Goal: Task Accomplishment & Management: Manage account settings

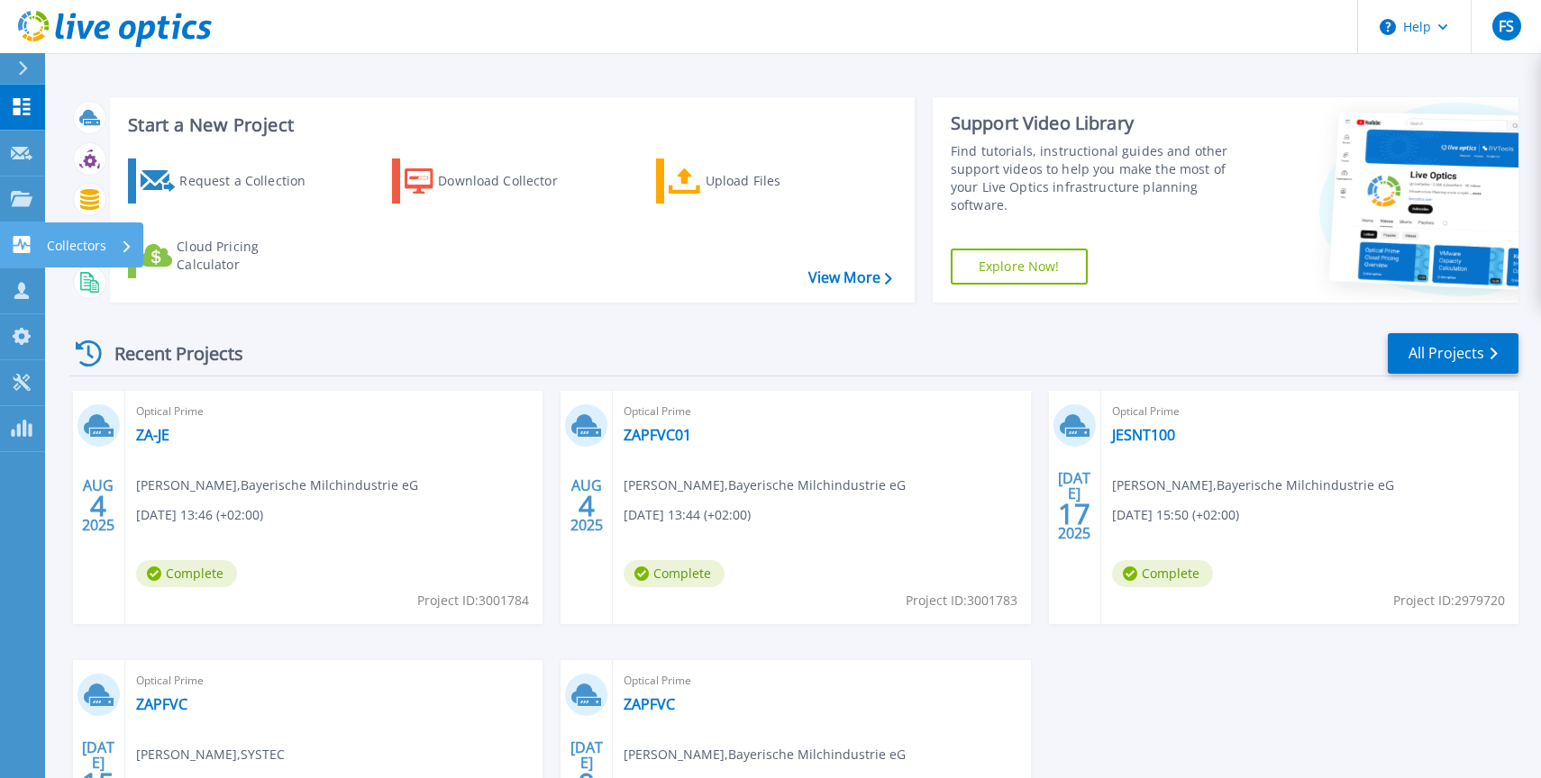
click at [5, 233] on link "Collectors Collectors" at bounding box center [22, 246] width 45 height 46
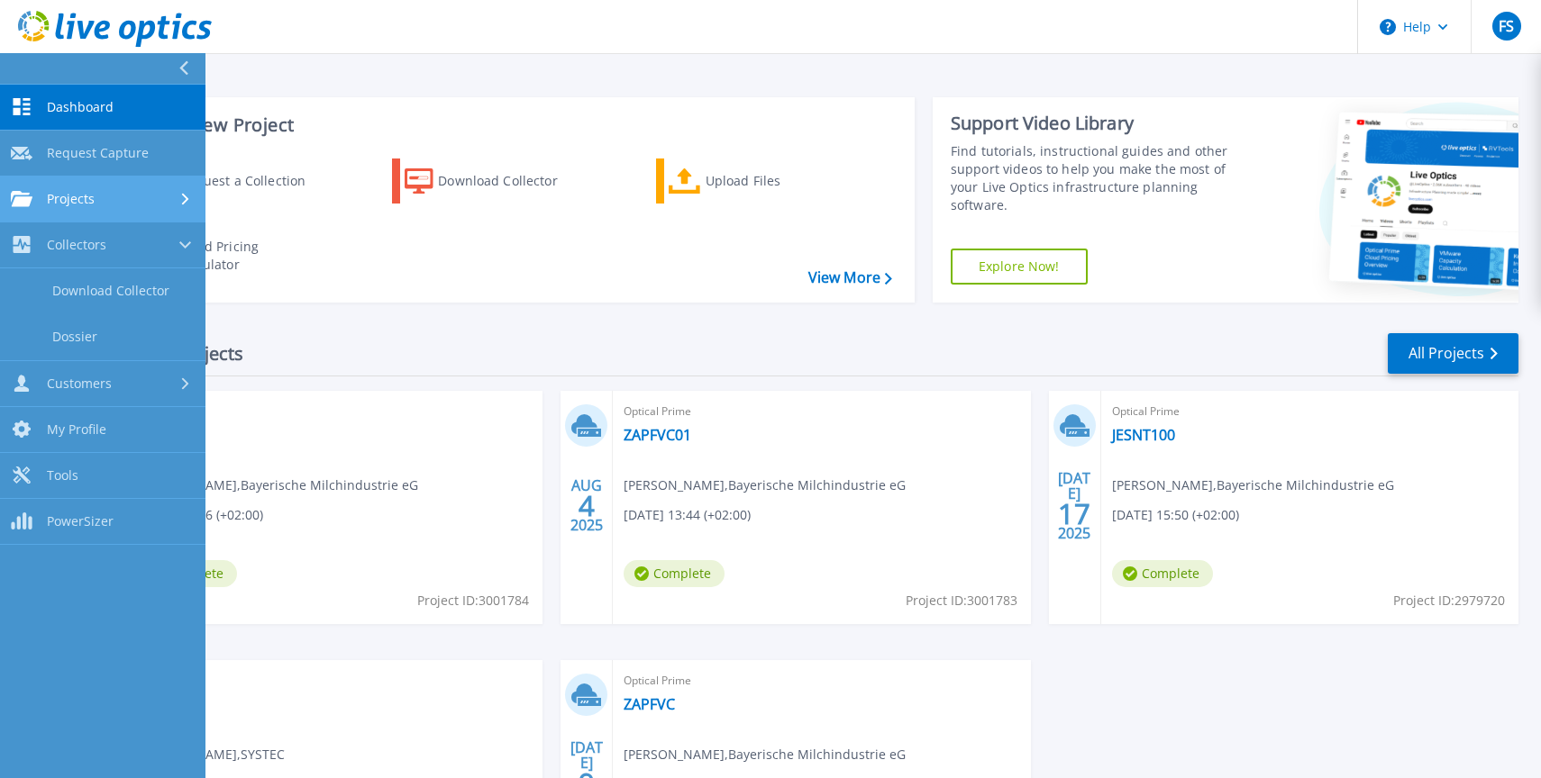
click at [10, 188] on link "Projects Projects" at bounding box center [102, 200] width 205 height 46
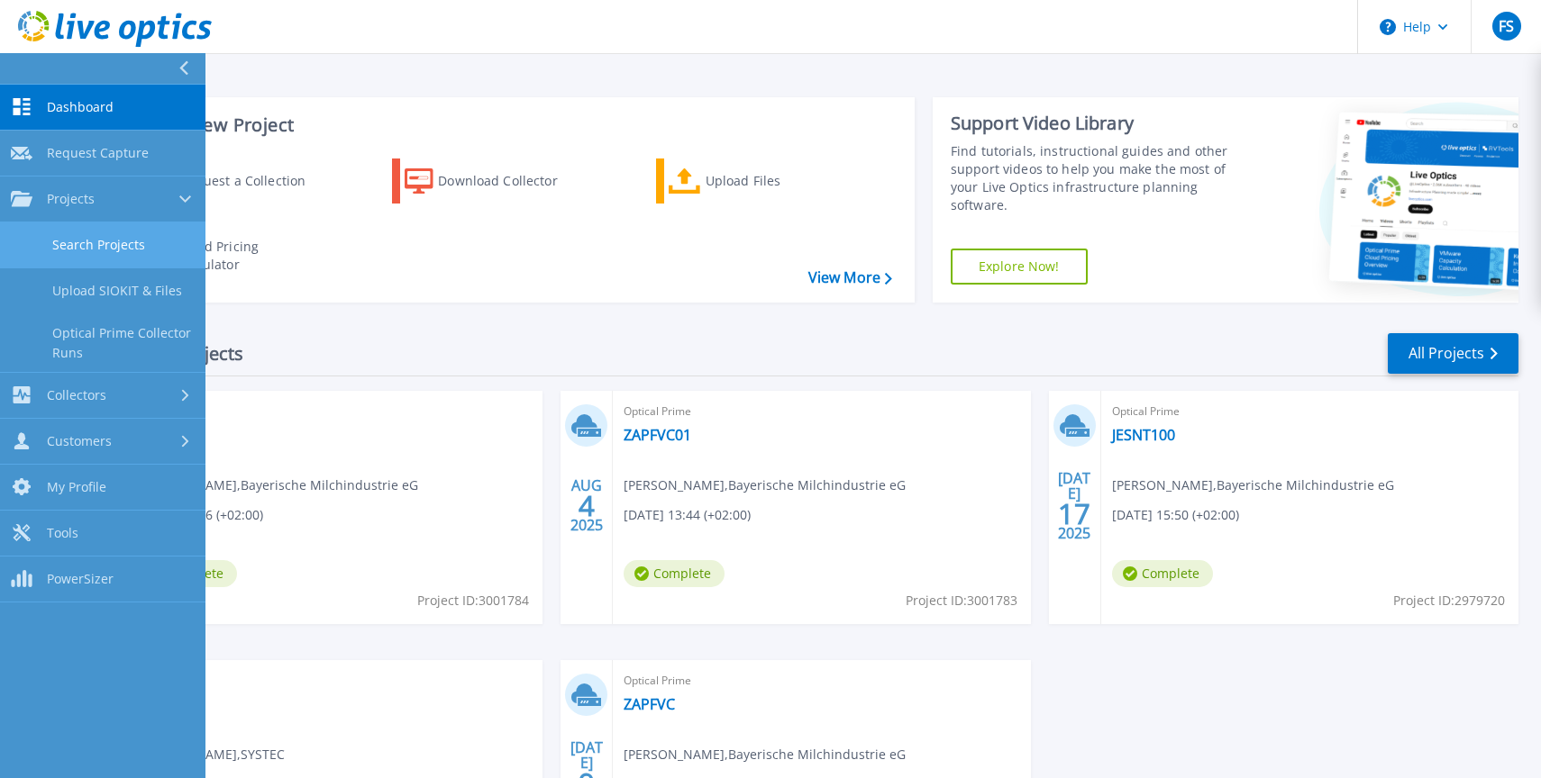
click at [69, 231] on link "Search Projects" at bounding box center [102, 246] width 205 height 46
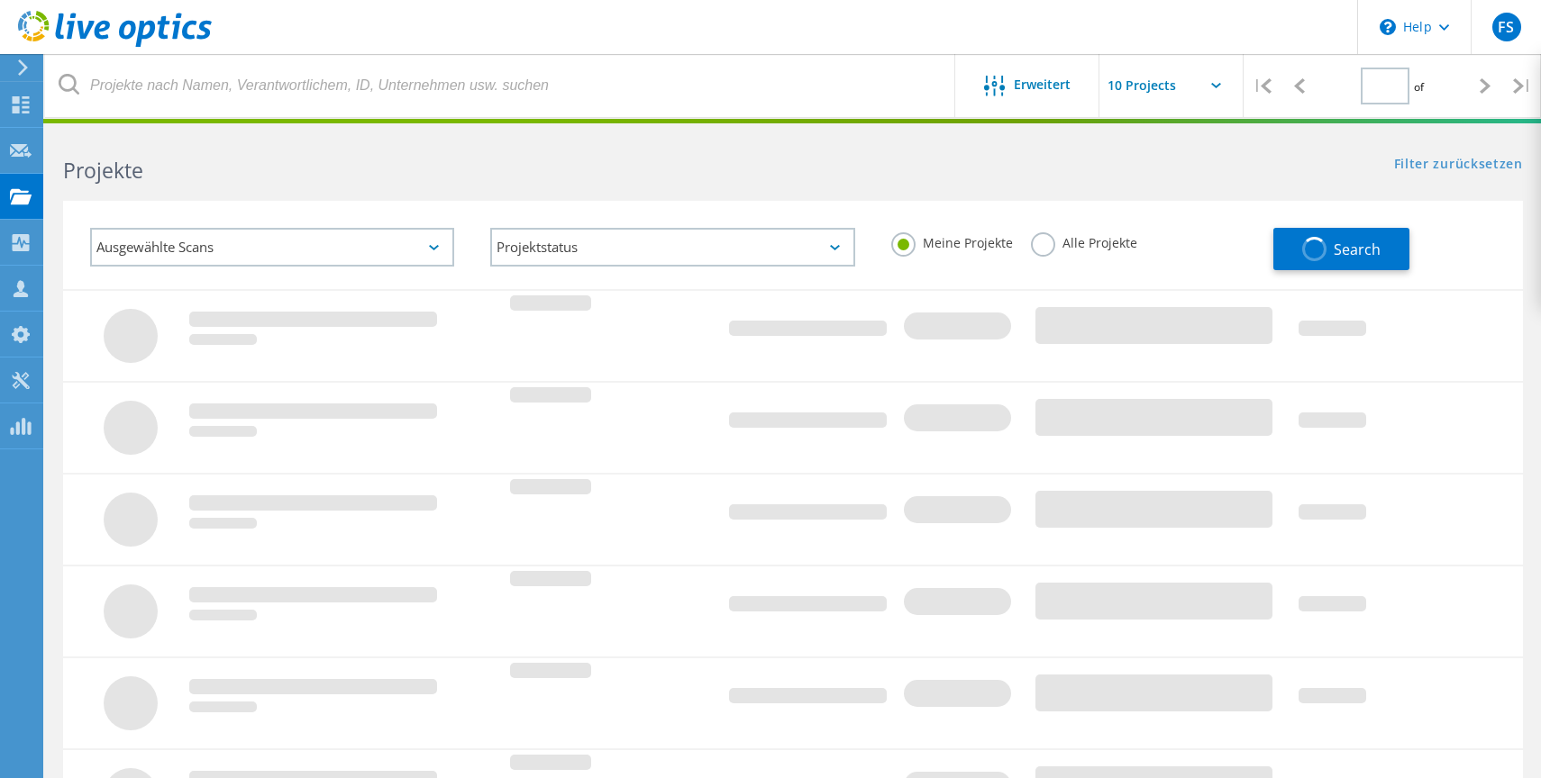
type input "1"
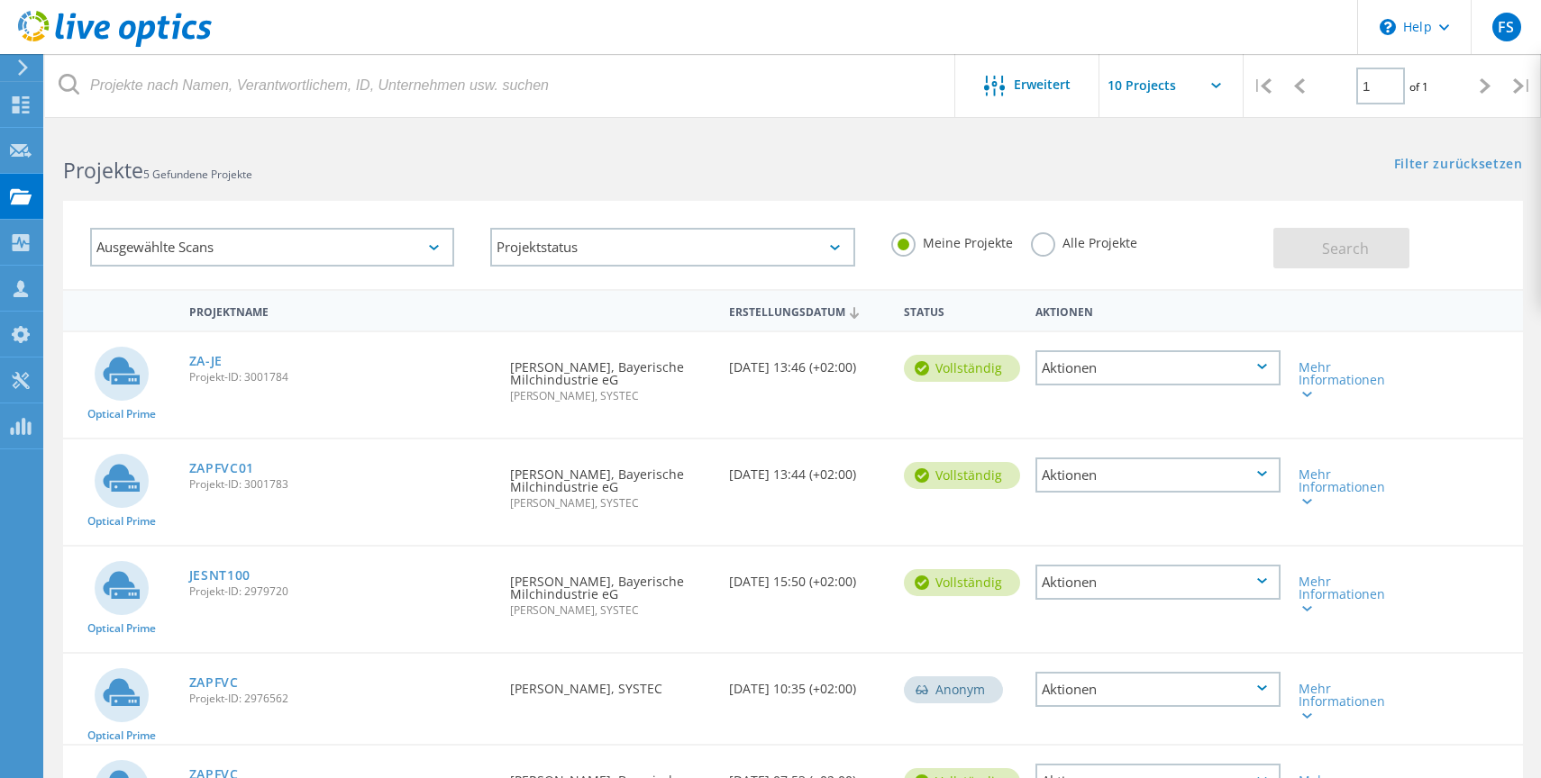
click at [26, 64] on icon at bounding box center [23, 67] width 14 height 16
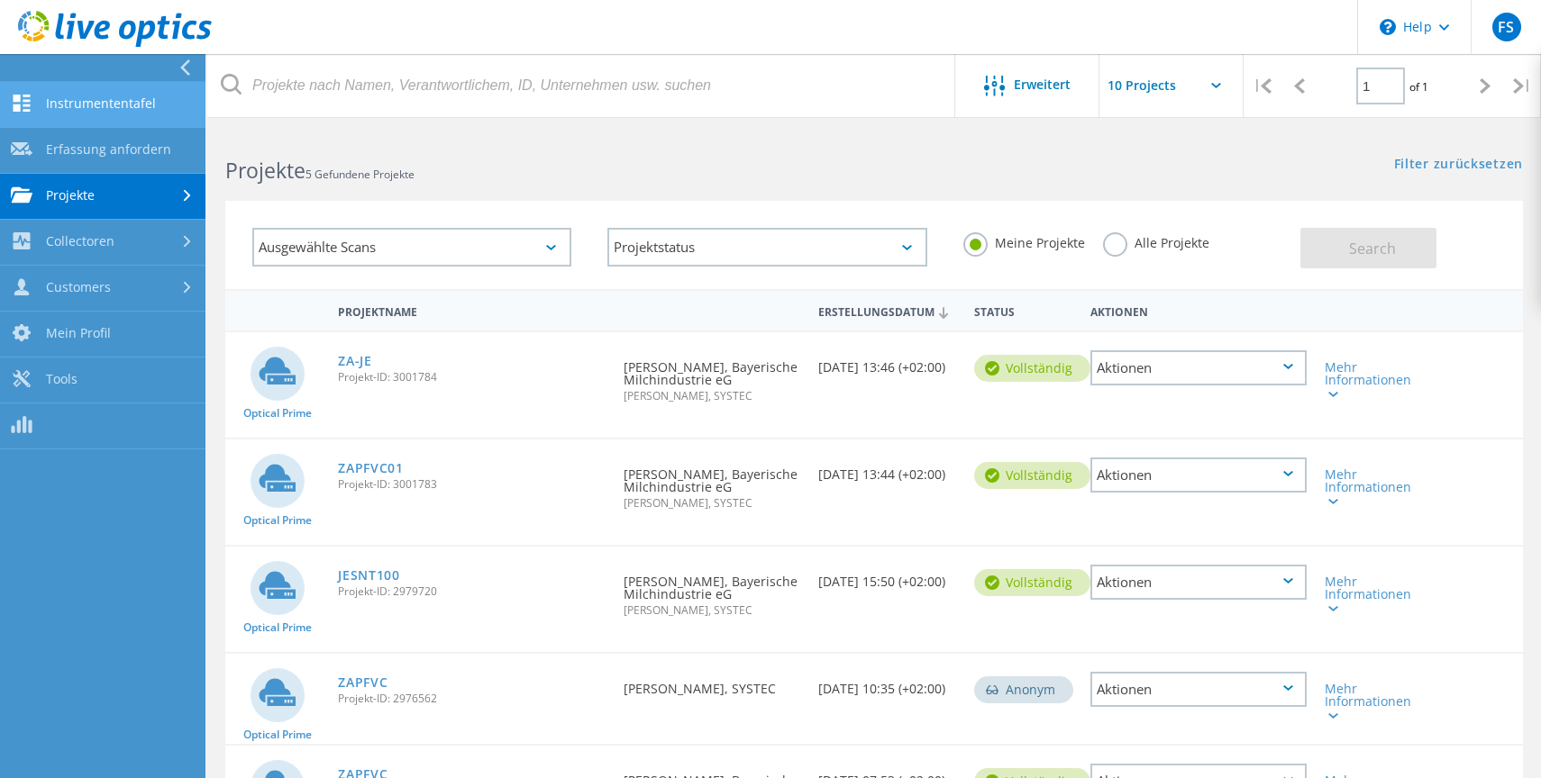
click at [43, 107] on link "Instrumententafel" at bounding box center [102, 105] width 205 height 46
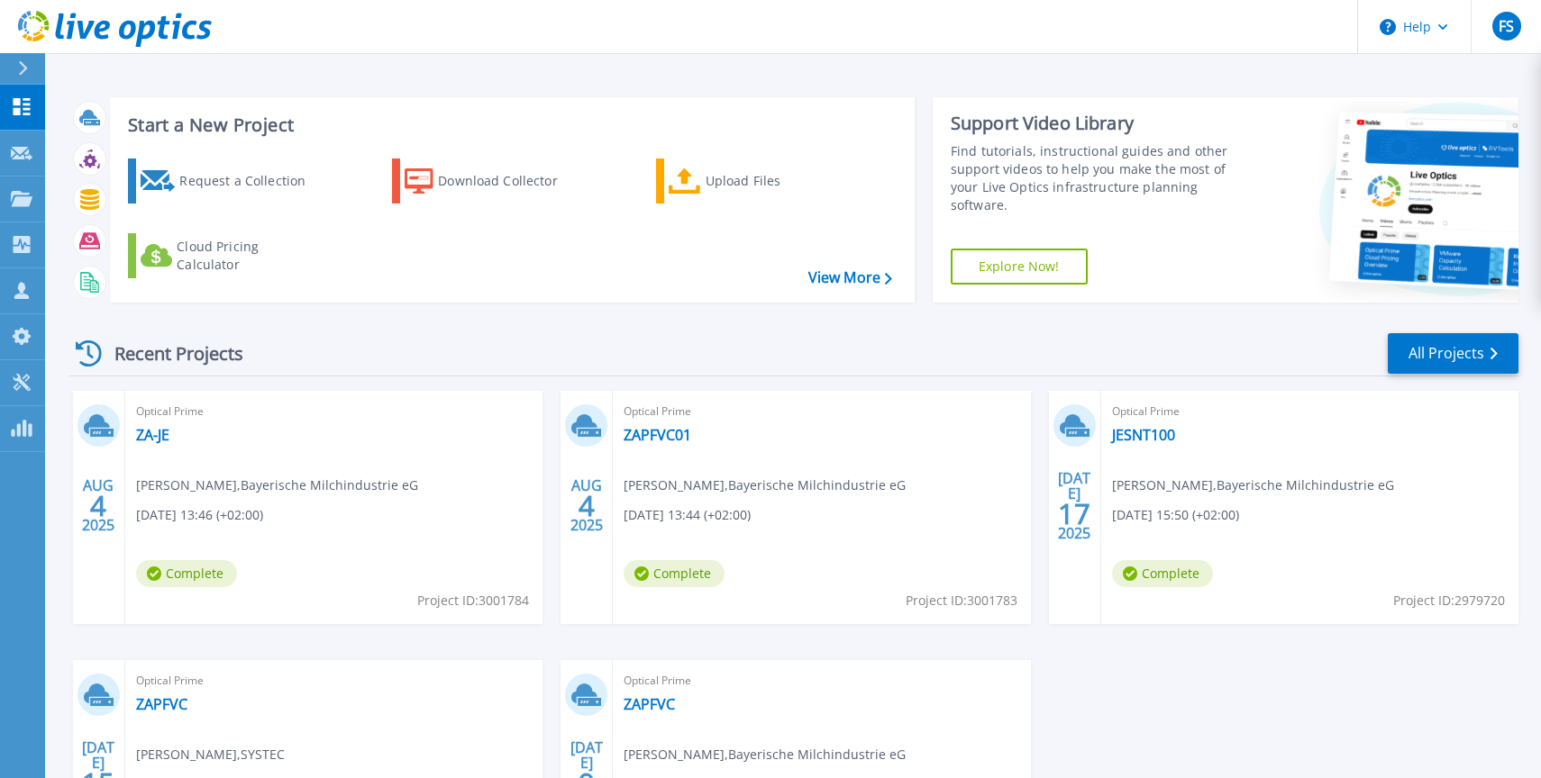
scroll to position [220, 0]
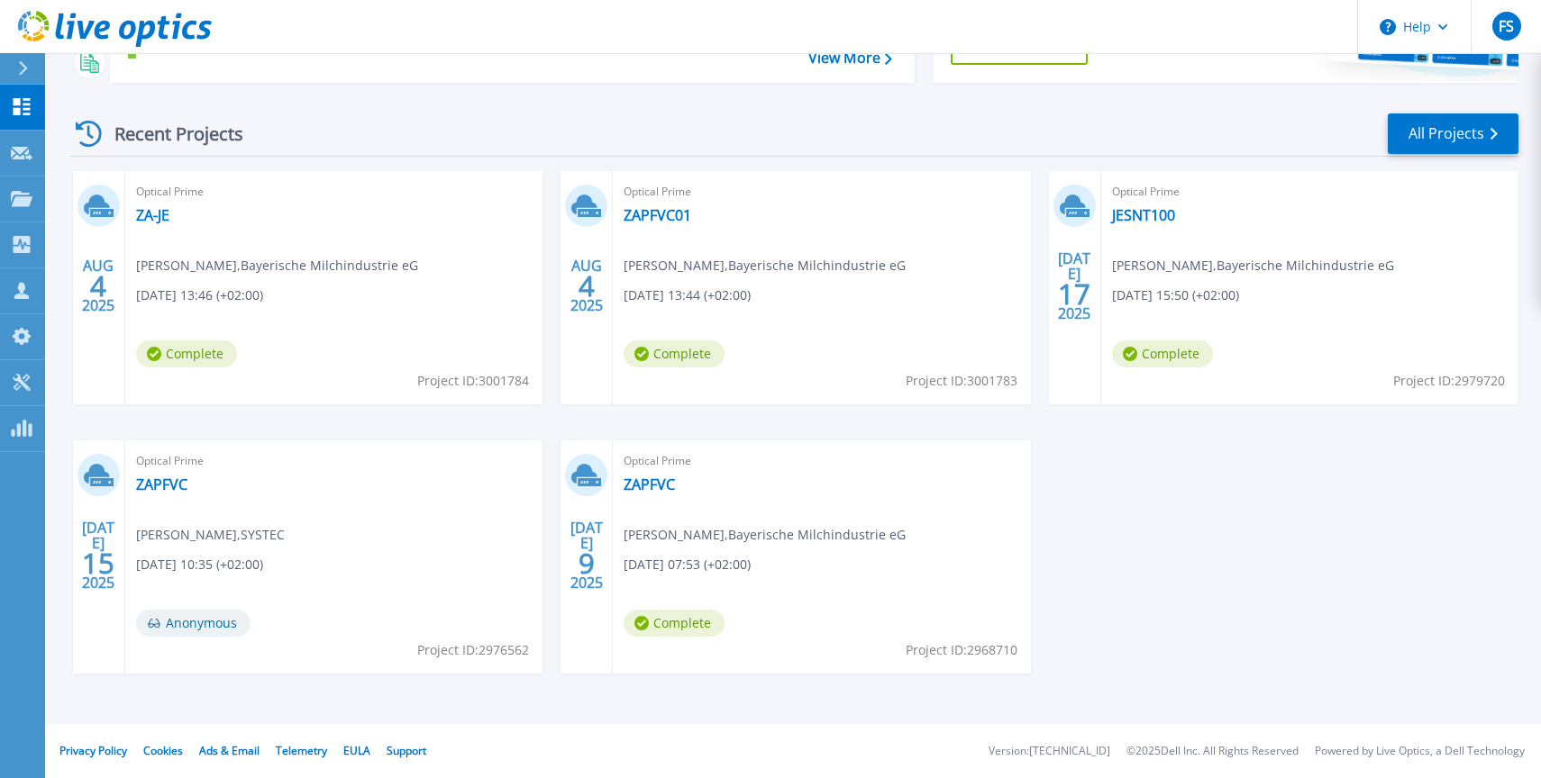
click at [89, 132] on icon at bounding box center [89, 134] width 26 height 26
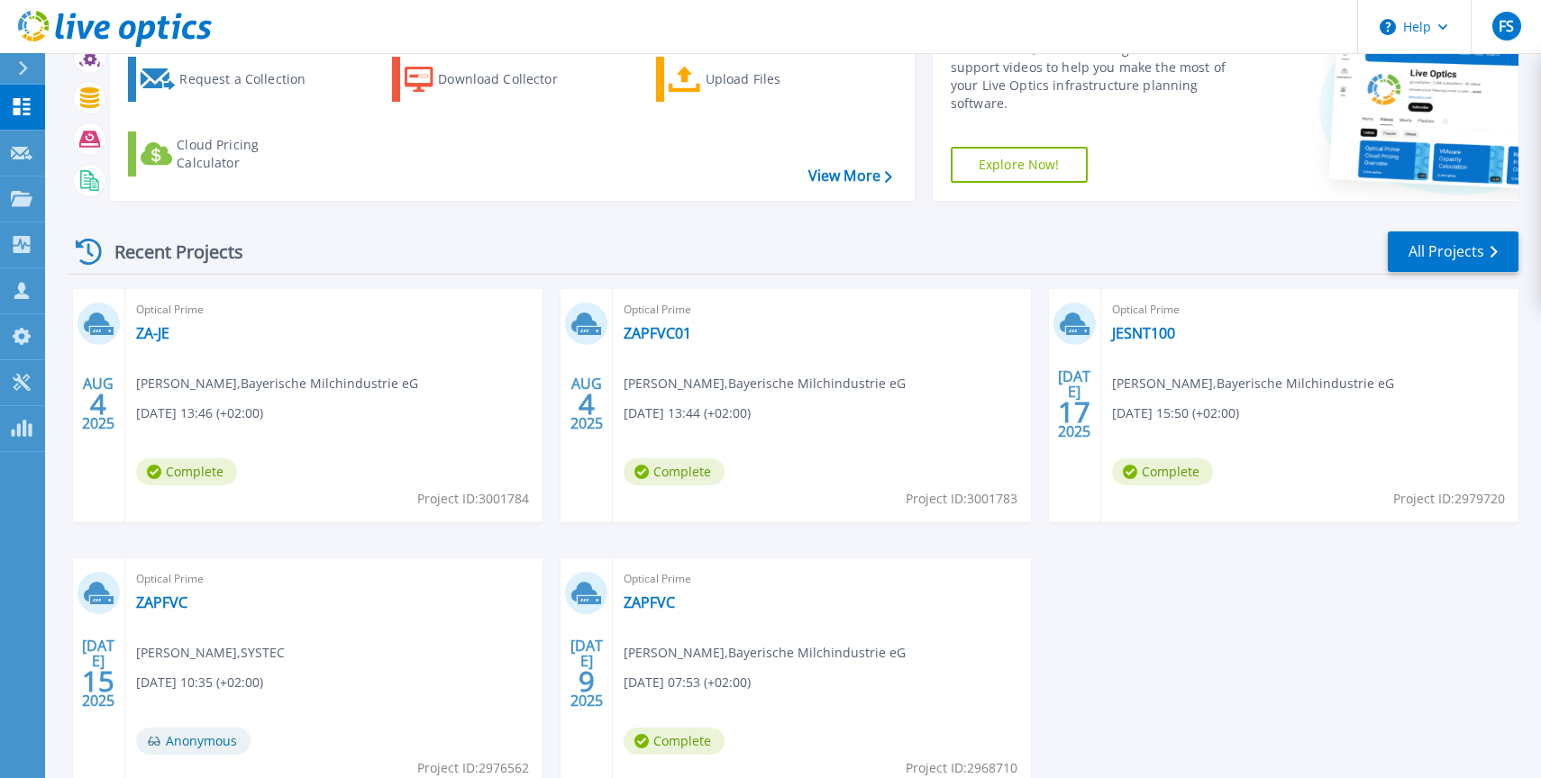
scroll to position [0, 0]
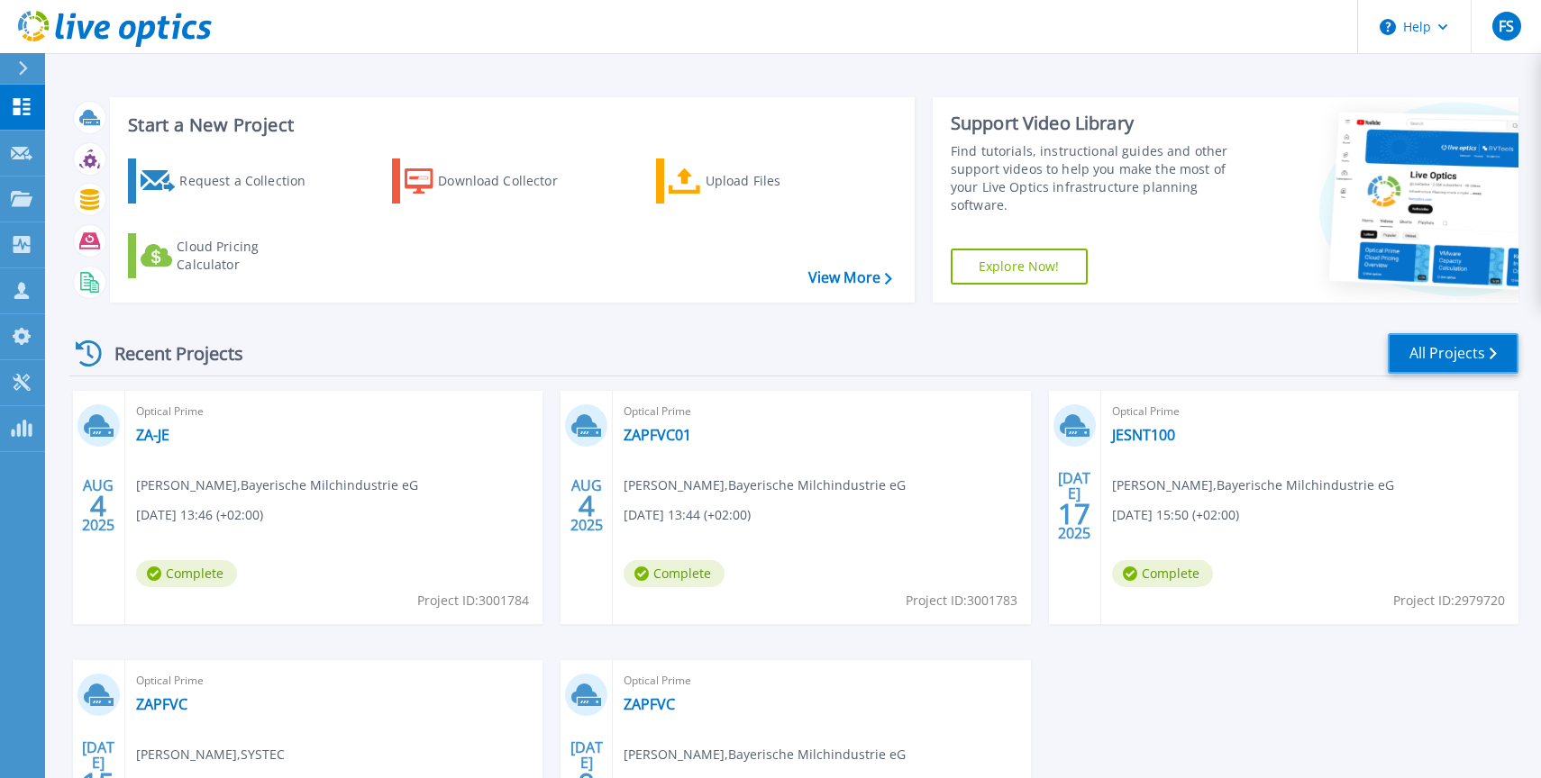
click at [1438, 347] on link "All Projects" at bounding box center [1452, 353] width 131 height 41
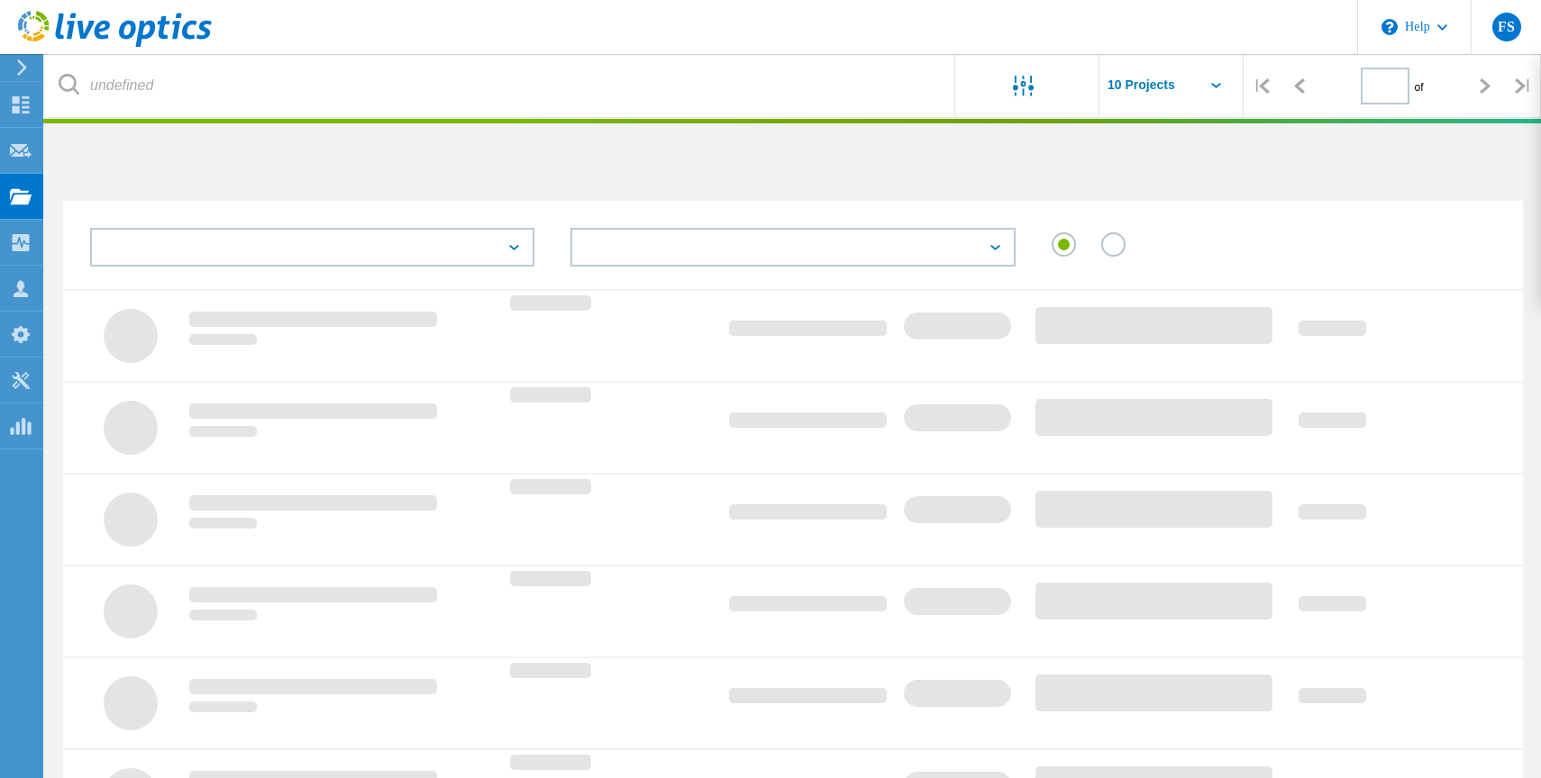
type input "1"
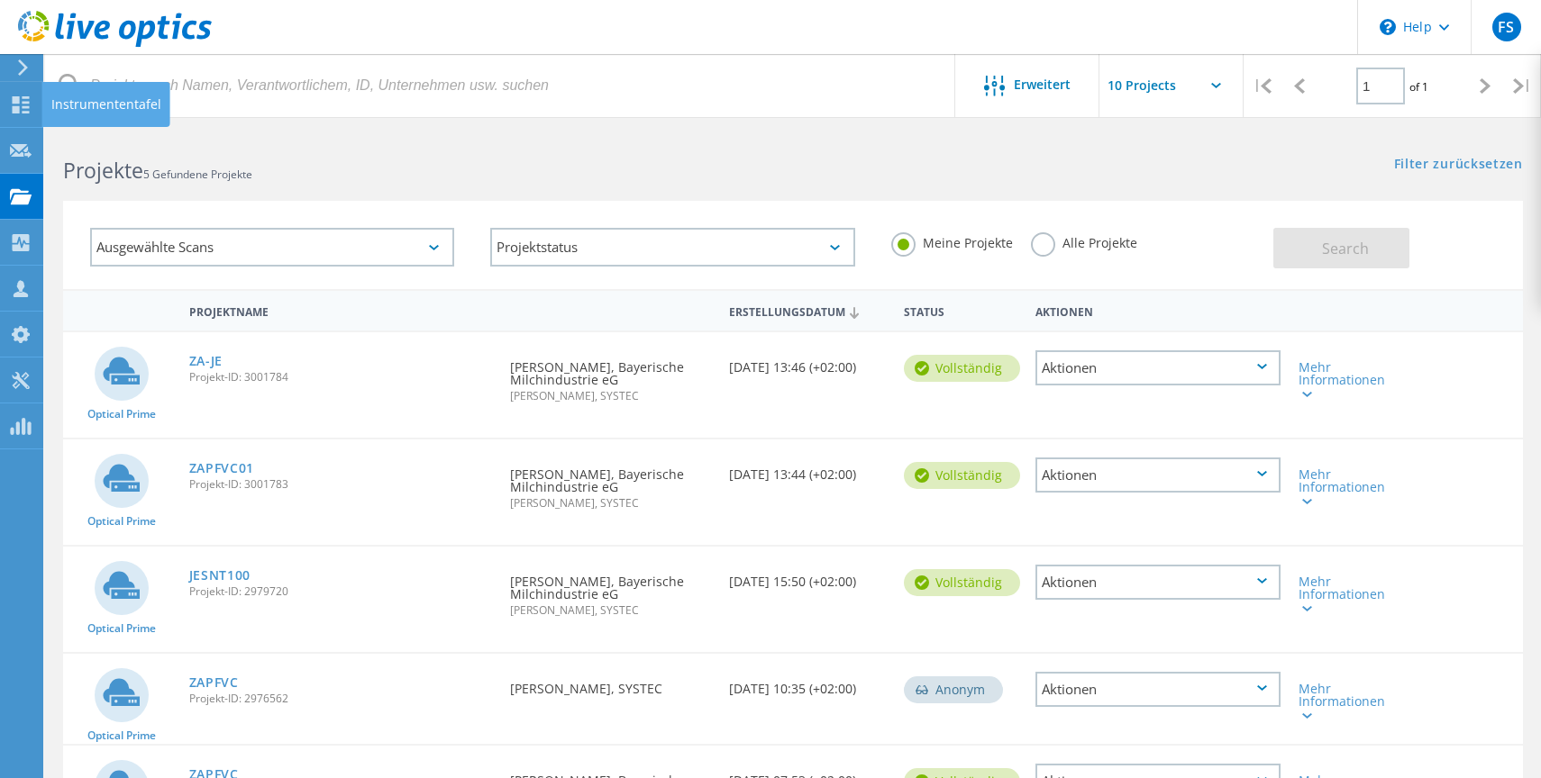
click at [42, 114] on div "Instrumententafel" at bounding box center [106, 104] width 128 height 45
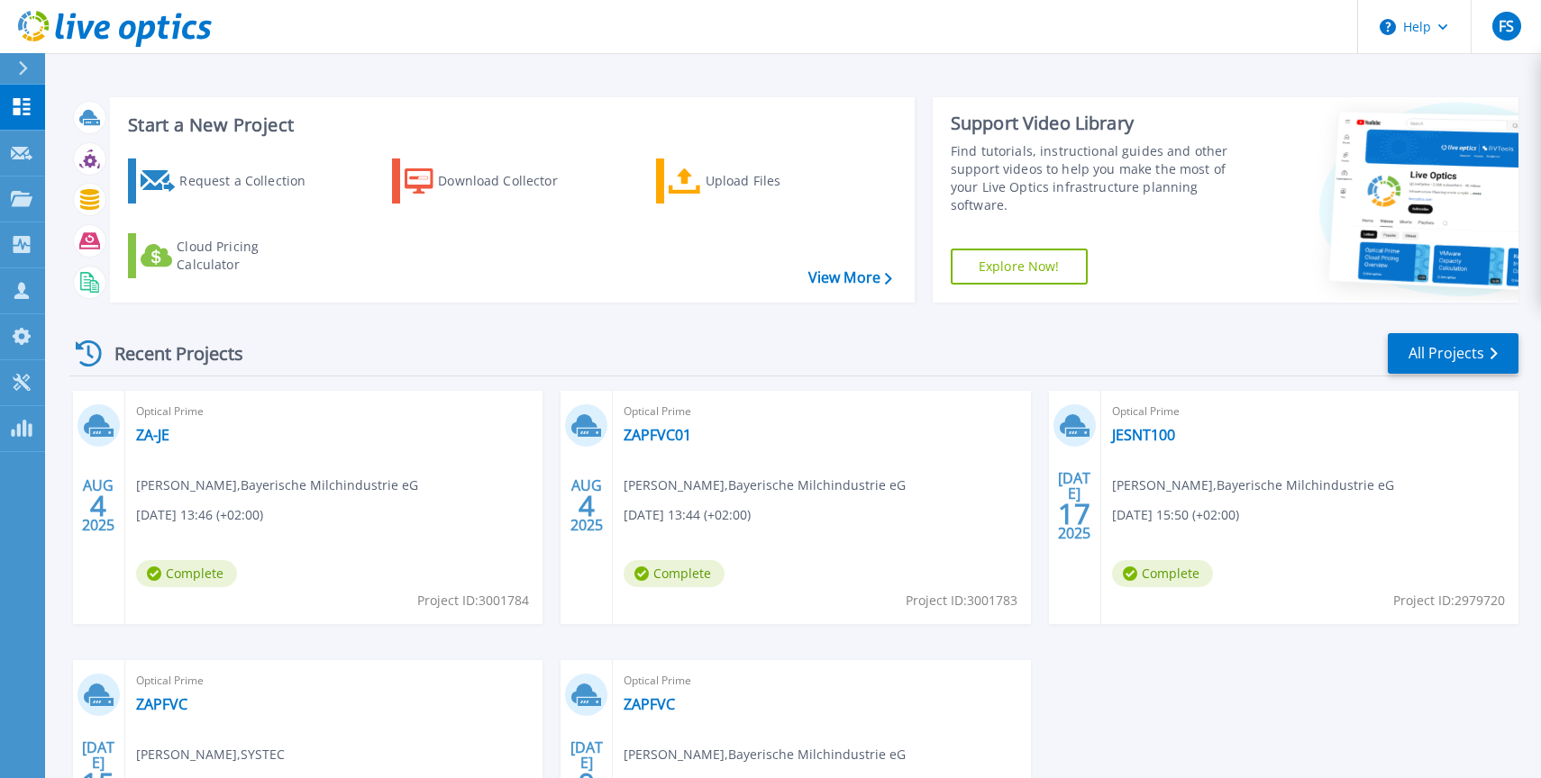
scroll to position [220, 0]
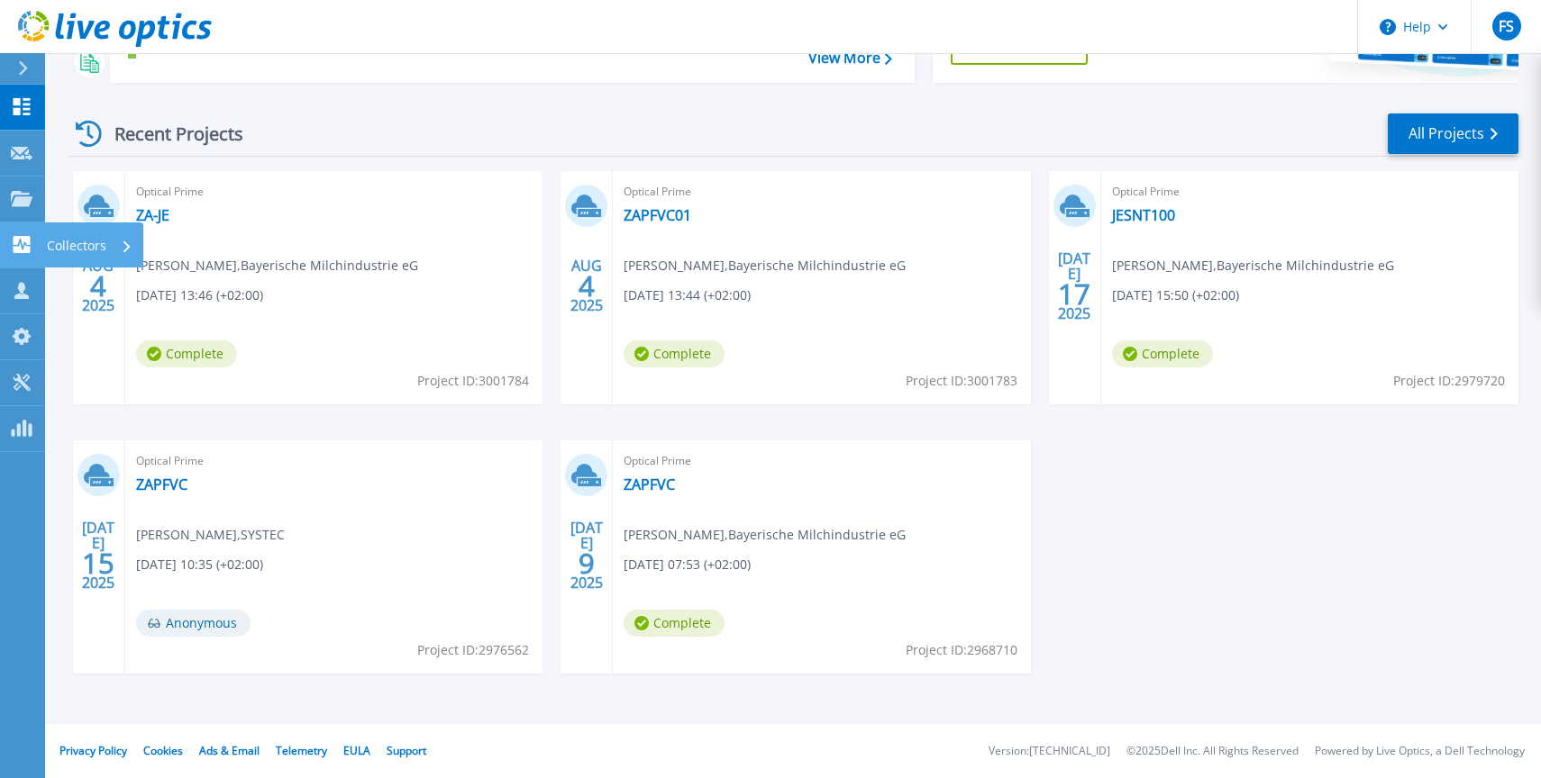
click at [96, 236] on p "Collectors" at bounding box center [76, 246] width 59 height 47
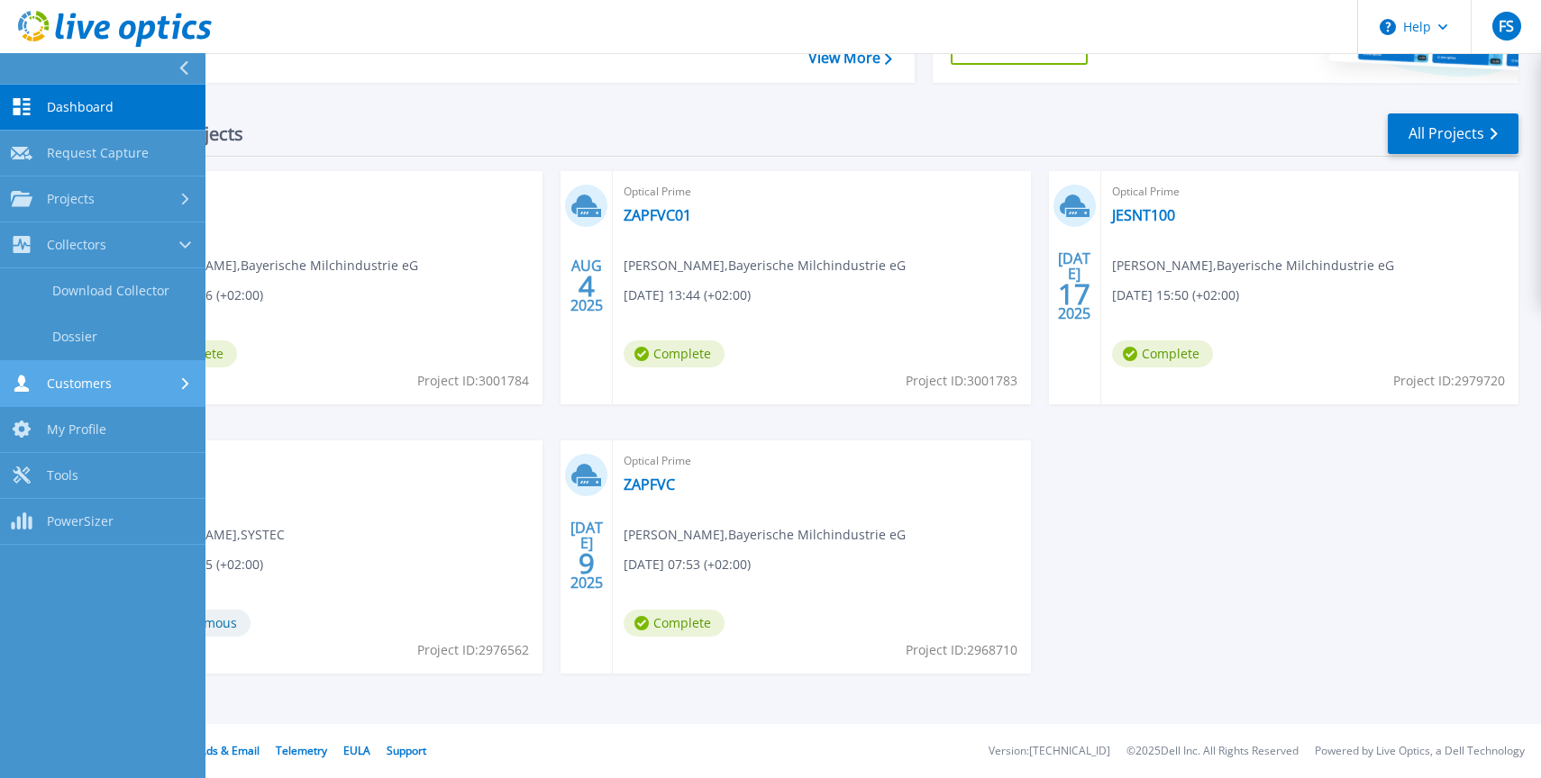
click at [97, 383] on span "Customers" at bounding box center [79, 384] width 65 height 16
click at [134, 396] on link "Search & Manage Users" at bounding box center [102, 389] width 205 height 58
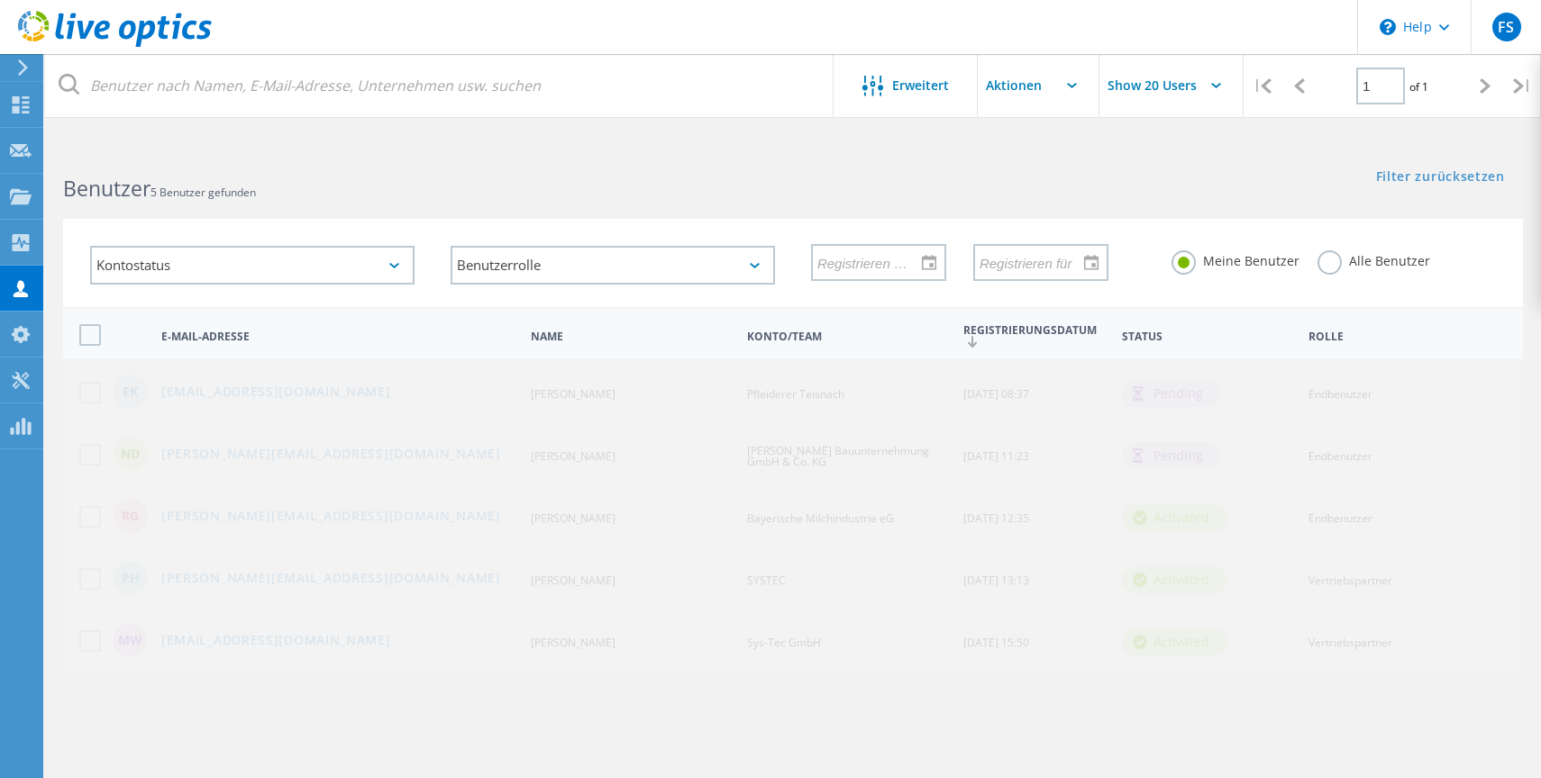
click at [1141, 388] on icon at bounding box center [1137, 393] width 10 height 14
click at [820, 396] on span "Pfleiderer Teisnach" at bounding box center [795, 393] width 97 height 15
drag, startPoint x: 608, startPoint y: 394, endPoint x: 496, endPoint y: 380, distance: 113.4
click at [496, 380] on div "EK it@pf-t.de Emanuel Keller Pfleiderer Teisnach 07/30/2025, 08:37 pending Endb…" at bounding box center [792, 390] width 1459 height 62
click at [533, 392] on span "Emanuel Keller" at bounding box center [573, 393] width 85 height 15
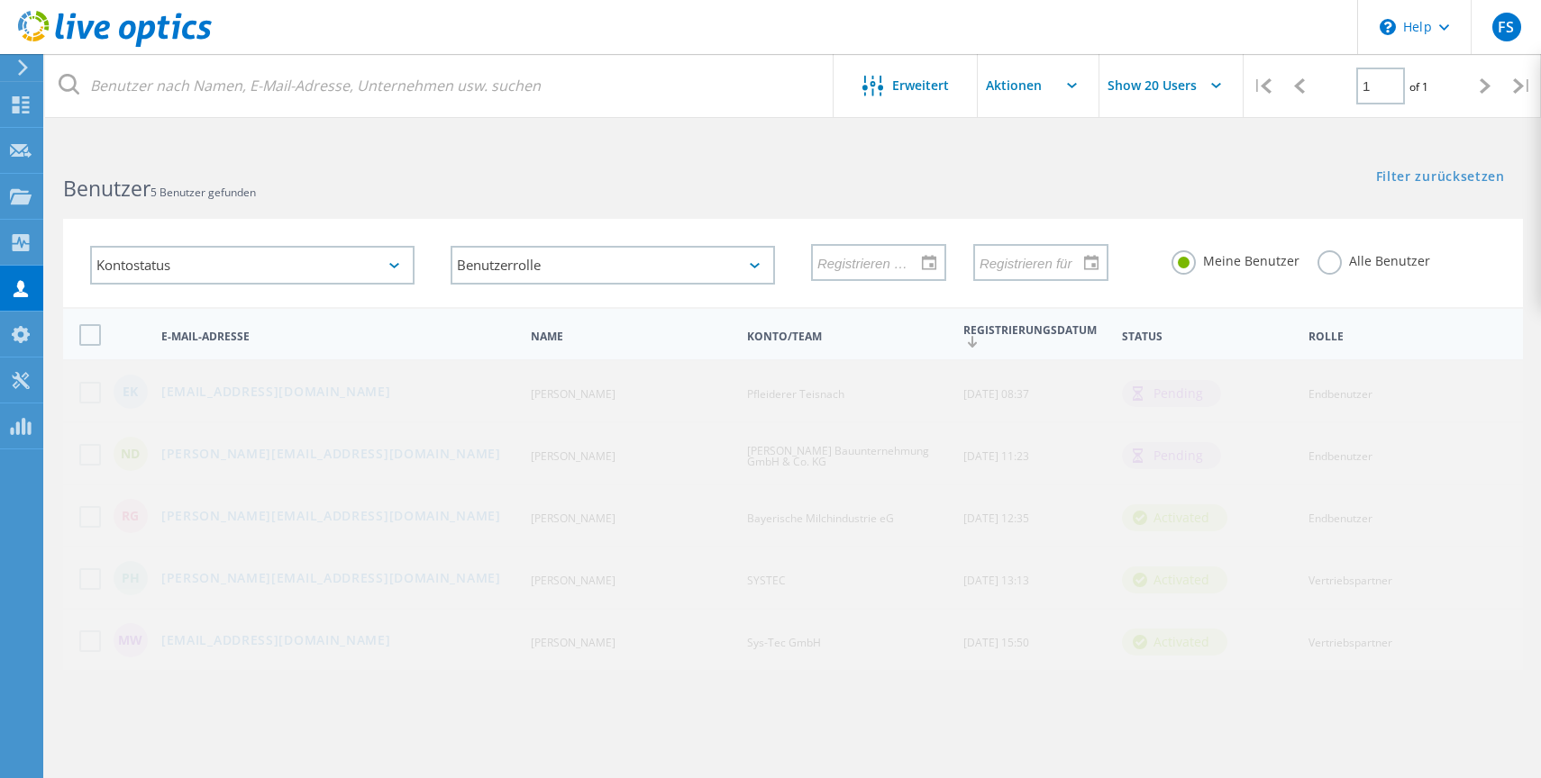
click at [592, 386] on span "Emanuel Keller" at bounding box center [573, 393] width 85 height 15
